Goal: Task Accomplishment & Management: Complete application form

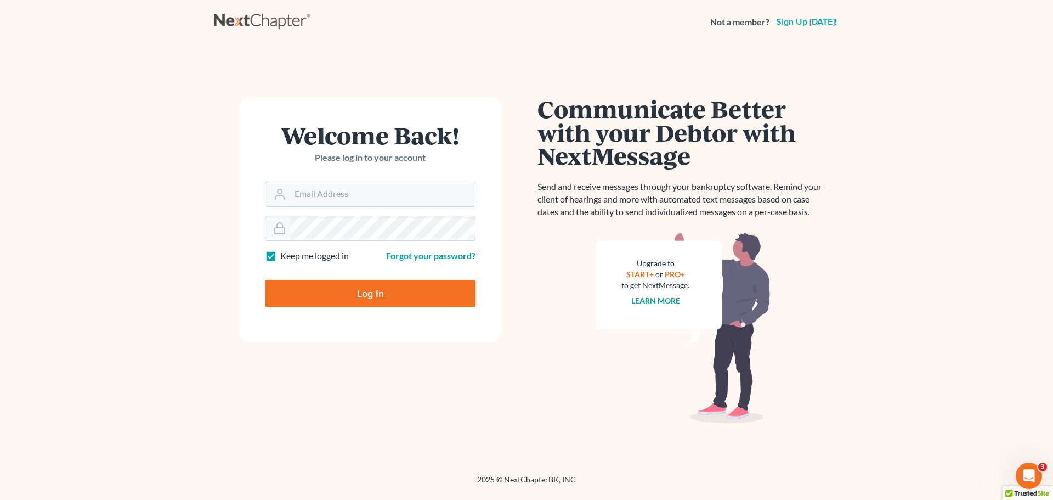
type input "[EMAIL_ADDRESS][DOMAIN_NAME]"
click at [367, 293] on input "Log In" at bounding box center [370, 293] width 211 height 27
type input "Thinking..."
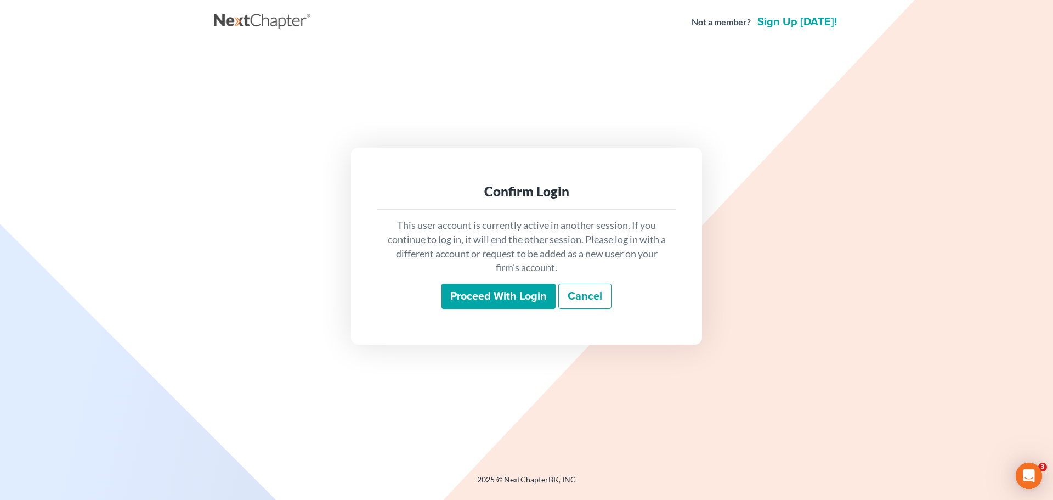
click at [474, 294] on input "Proceed with login" at bounding box center [499, 296] width 114 height 25
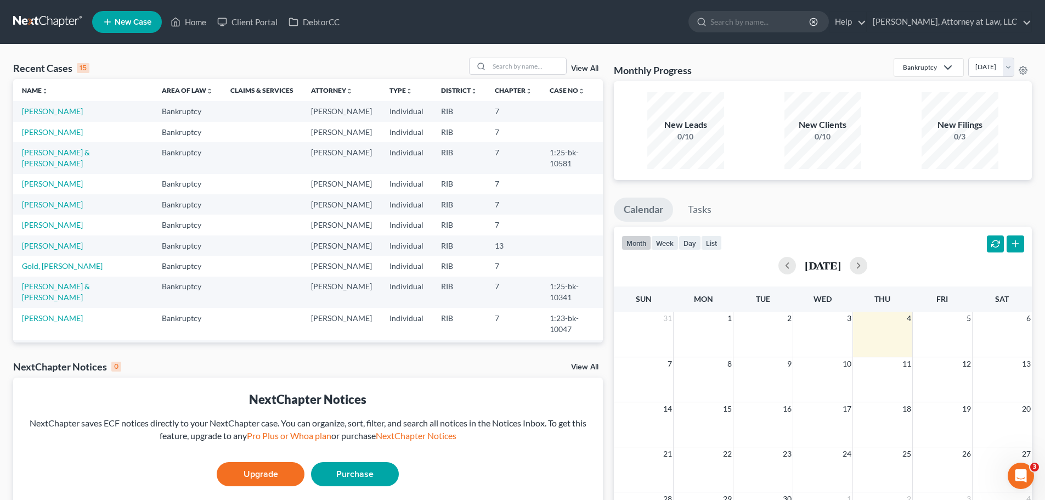
click at [120, 18] on span "New Case" at bounding box center [133, 22] width 37 height 8
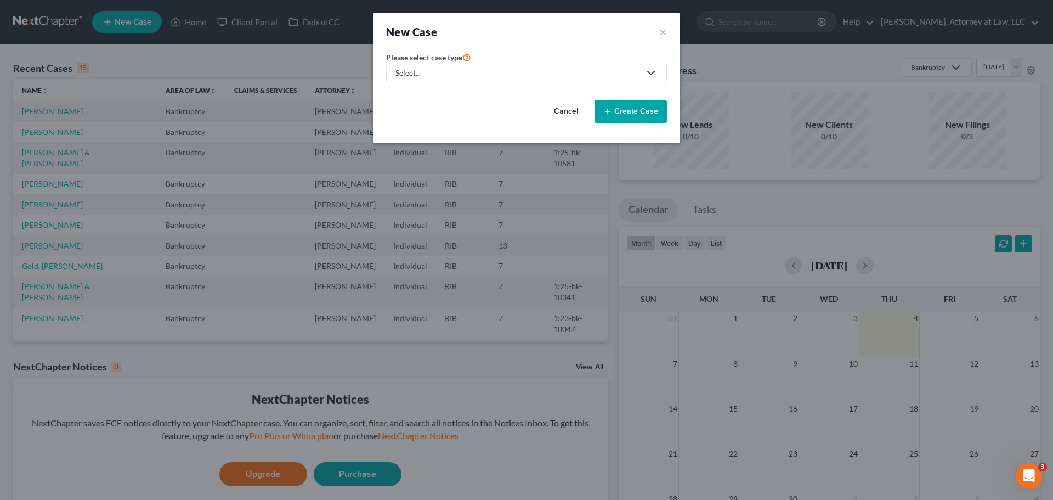
click at [635, 71] on div "Select..." at bounding box center [517, 72] width 245 height 11
click at [418, 95] on div "Bankruptcy" at bounding box center [416, 94] width 39 height 11
select select "71"
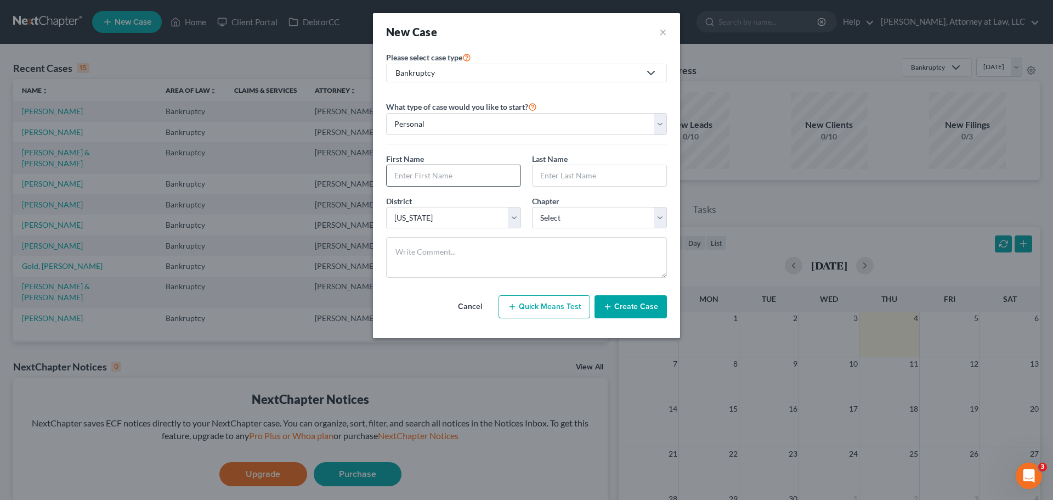
click at [491, 180] on input "text" at bounding box center [454, 175] width 134 height 21
type input "t"
type input "Thomas"
type input "Bovis"
click at [658, 218] on select "Select 7 11 12 13" at bounding box center [599, 218] width 135 height 22
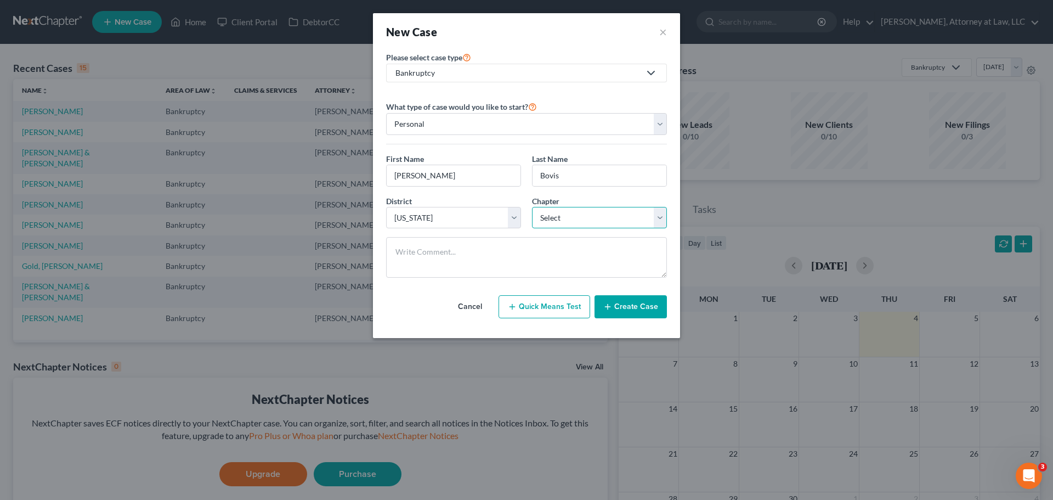
select select "0"
click at [532, 207] on select "Select 7 11 12 13" at bounding box center [599, 218] width 135 height 22
click at [625, 305] on button "Create Case" at bounding box center [631, 306] width 72 height 23
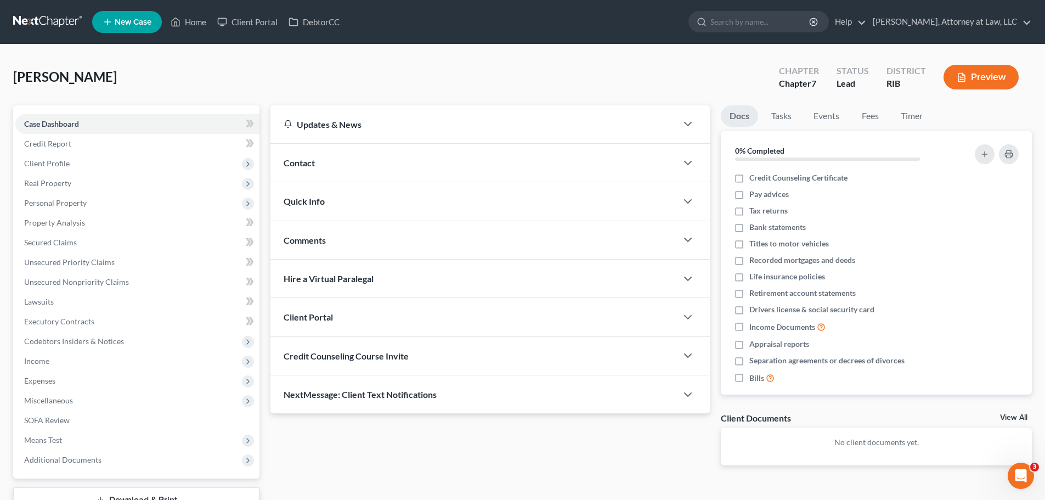
click at [653, 313] on div "Client Portal" at bounding box center [473, 317] width 406 height 38
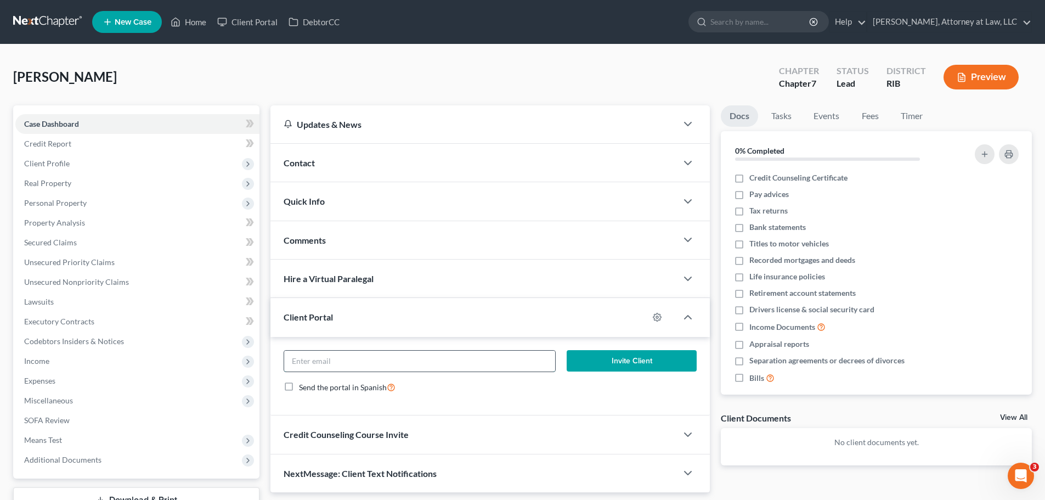
click at [435, 362] on input "email" at bounding box center [419, 360] width 270 height 21
paste input "tbovis1@cox.net"
type input "tbovis1@cox.net"
click at [604, 365] on button "Invite Client" at bounding box center [632, 361] width 131 height 22
